Goal: Find specific page/section: Find specific page/section

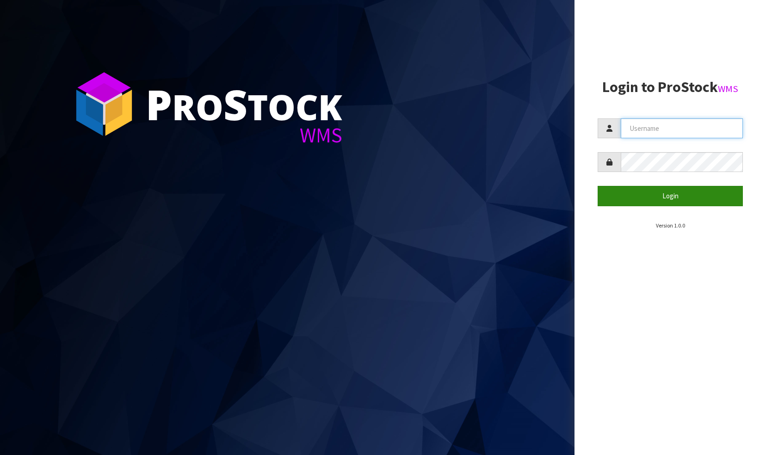
type input "NEROTAPWARE"
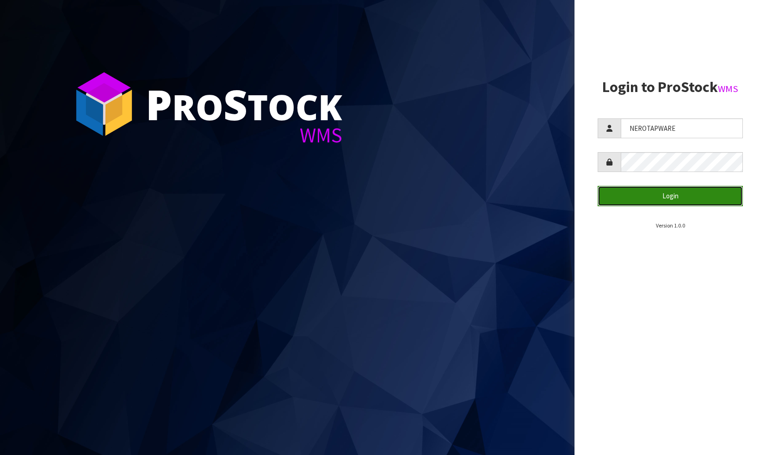
click at [687, 199] on button "Login" at bounding box center [670, 196] width 145 height 20
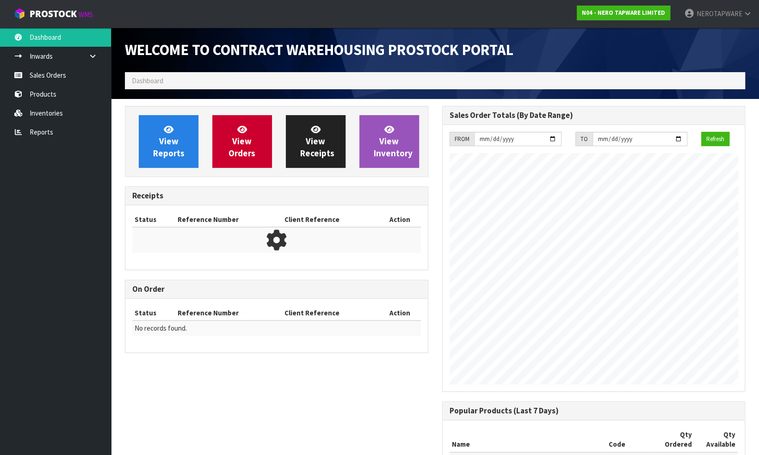
scroll to position [550, 317]
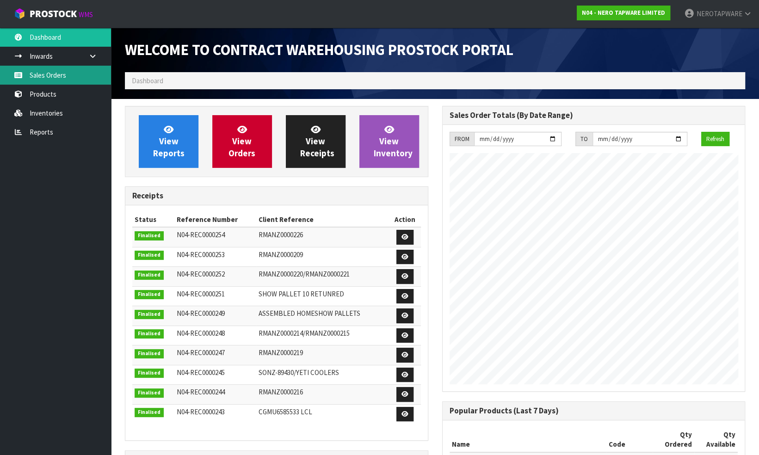
click at [51, 76] on link "Sales Orders" at bounding box center [55, 75] width 111 height 19
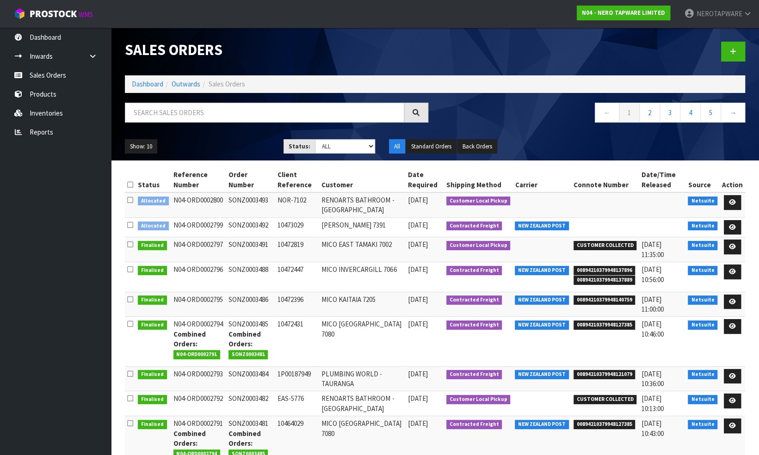
click at [602, 268] on span "00894210379948137896" at bounding box center [605, 270] width 62 height 9
copy span "00894210379948137896"
click at [594, 295] on li "00894210379948140759" at bounding box center [605, 300] width 63 height 10
click at [593, 298] on span "00894210379948140759" at bounding box center [605, 300] width 62 height 9
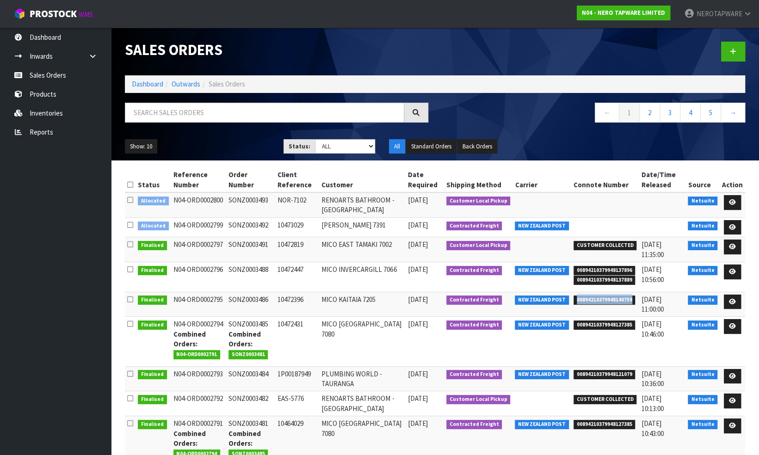
click at [593, 298] on span "00894210379948140759" at bounding box center [605, 300] width 62 height 9
copy span "00894210379948140759"
click at [594, 321] on span "00894210379948127385" at bounding box center [605, 325] width 62 height 9
copy span "00894210379948127385"
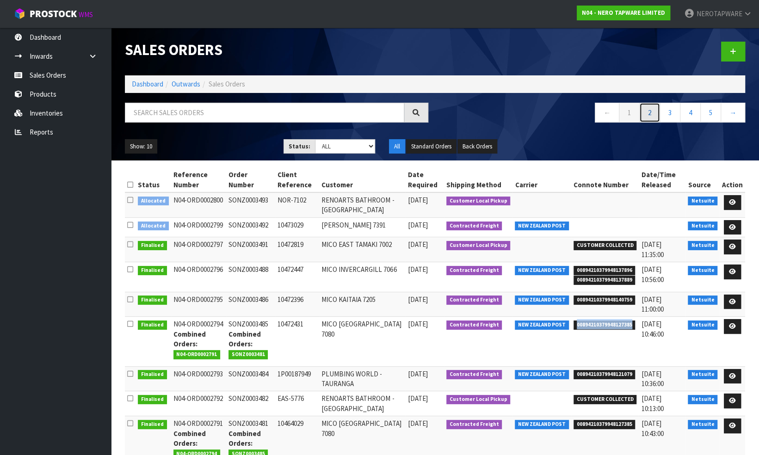
click at [651, 111] on link "2" at bounding box center [649, 113] width 21 height 20
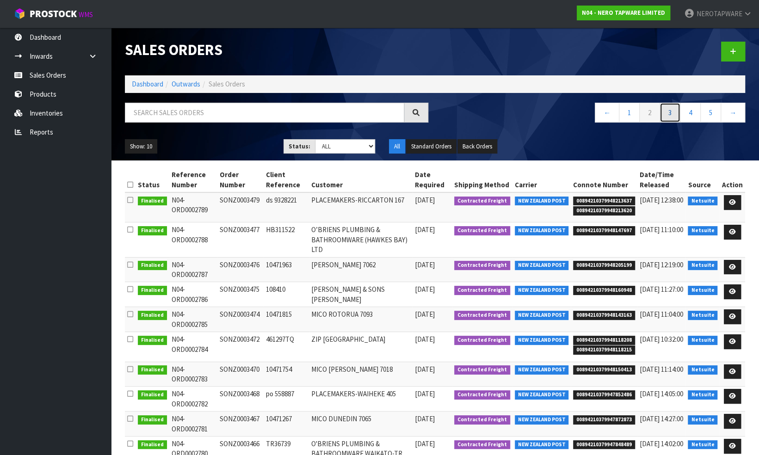
click at [669, 111] on link "3" at bounding box center [670, 113] width 21 height 20
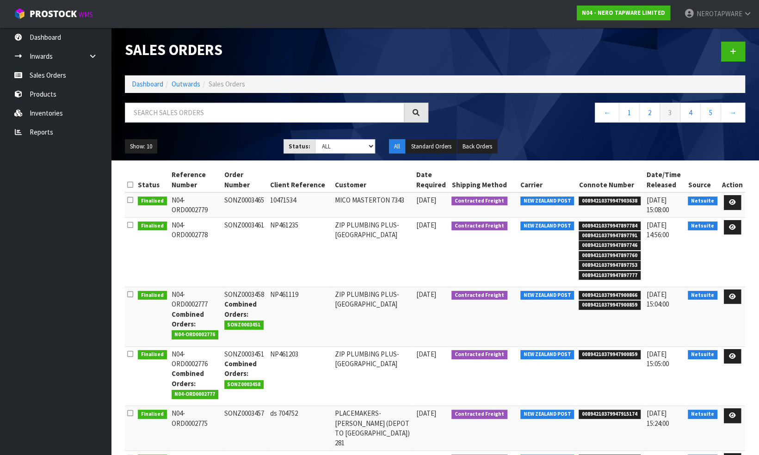
click at [602, 199] on span "00894210379947903638" at bounding box center [610, 201] width 62 height 9
copy span "00894210379947903638"
click at [255, 198] on td "SONZ0003465" at bounding box center [245, 204] width 46 height 25
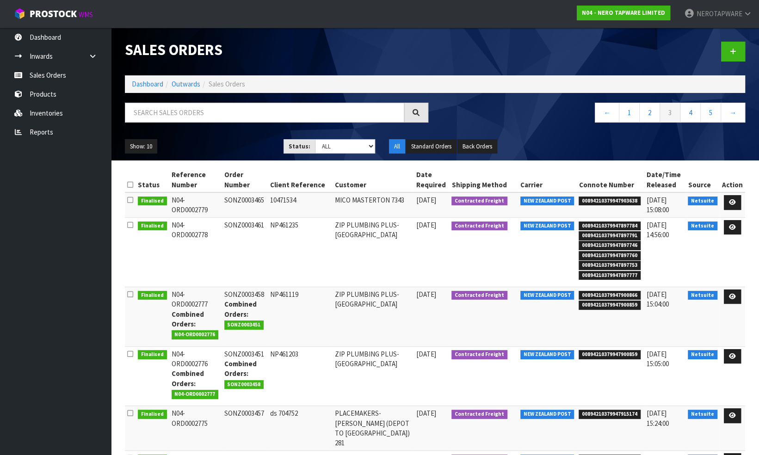
copy td "SONZ0003465"
click at [596, 224] on span "00894210379947897784" at bounding box center [610, 226] width 62 height 9
copy span "00894210379947897784"
click at [237, 224] on td "SONZ0003461" at bounding box center [245, 251] width 46 height 69
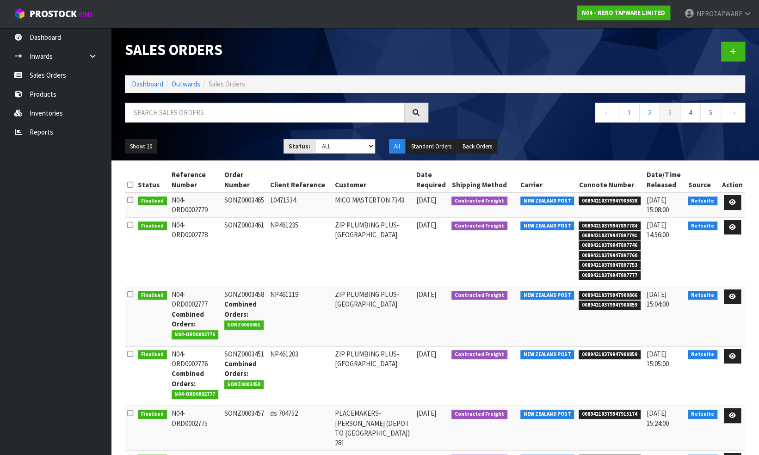
click at [237, 224] on td "SONZ0003461" at bounding box center [245, 251] width 46 height 69
copy td "SONZ0003461"
click at [607, 296] on span "00894210379947900866" at bounding box center [610, 295] width 62 height 9
copy span "00894210379947900866"
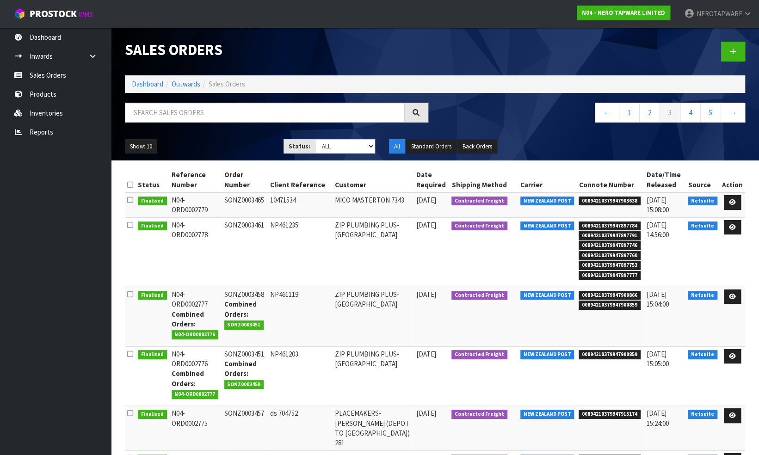
click at [252, 290] on td "SONZ0003458 Combined Orders: SONZ0003451" at bounding box center [245, 317] width 46 height 60
copy td "SONZ0003458"
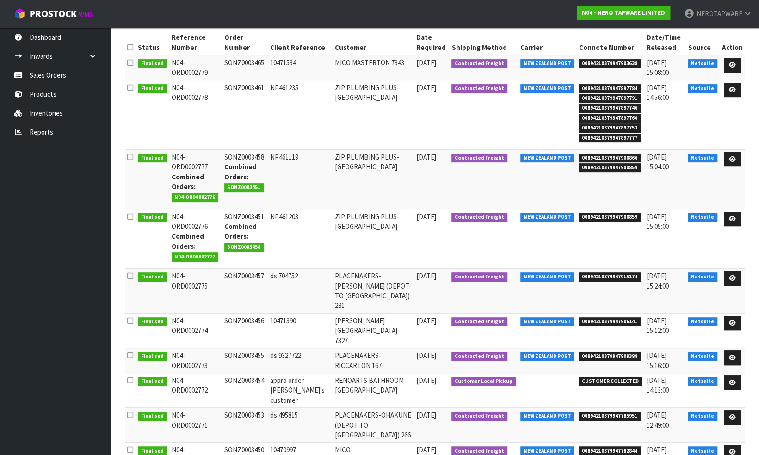
scroll to position [144, 0]
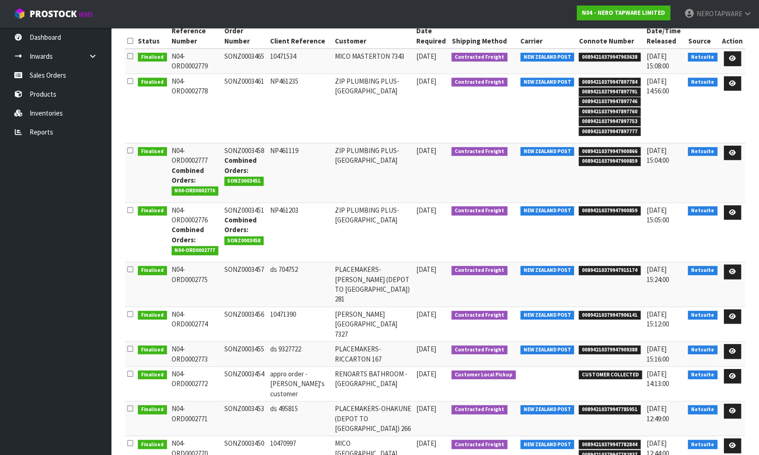
click at [254, 207] on td "SONZ0003451 Combined Orders: SONZ0003458" at bounding box center [245, 233] width 46 height 60
copy td "SONZ0003451"
click at [595, 269] on span "00894210379947915174" at bounding box center [610, 270] width 62 height 9
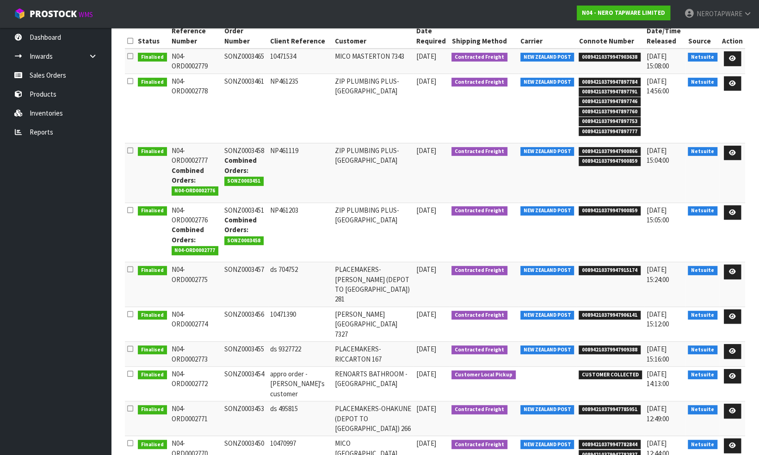
click at [244, 267] on td "SONZ0003457" at bounding box center [245, 284] width 46 height 45
